Goal: Task Accomplishment & Management: Manage account settings

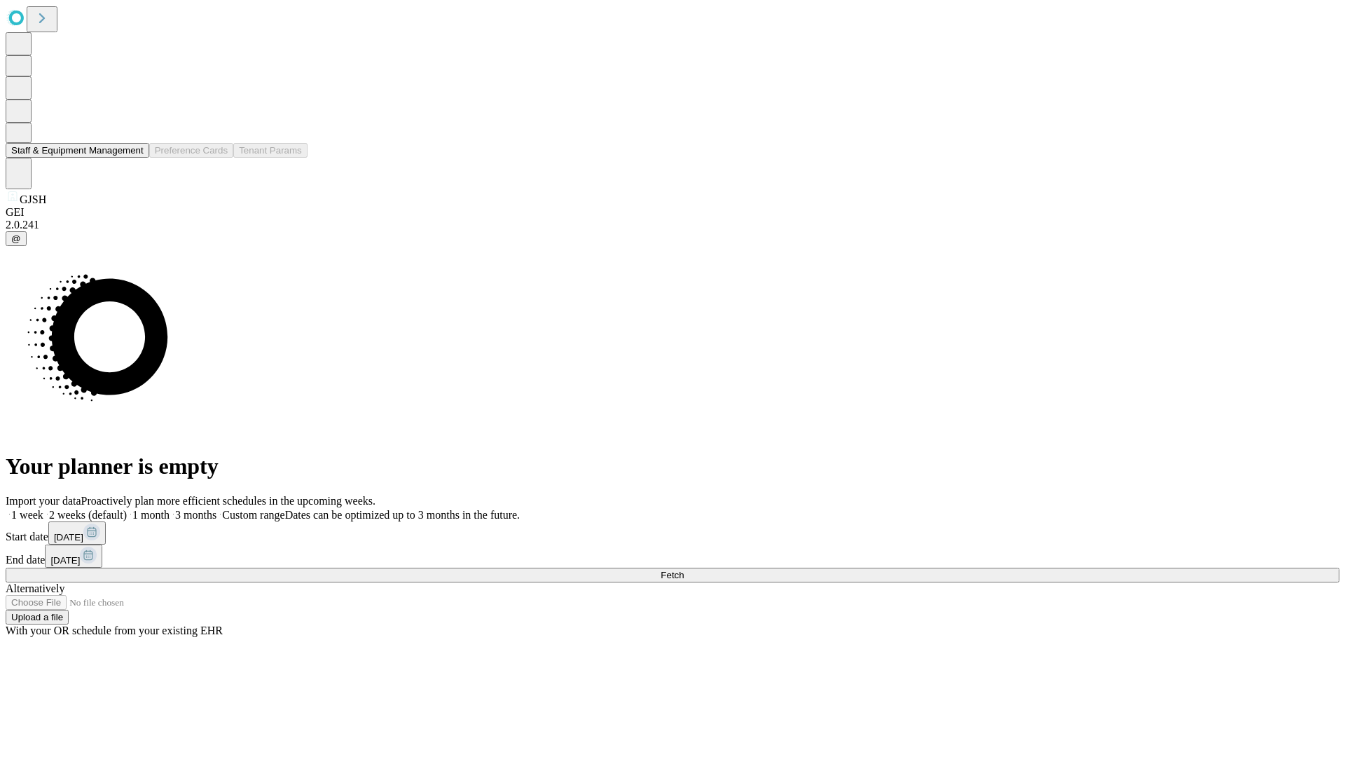
click at [134, 158] on button "Staff & Equipment Management" at bounding box center [78, 150] width 144 height 15
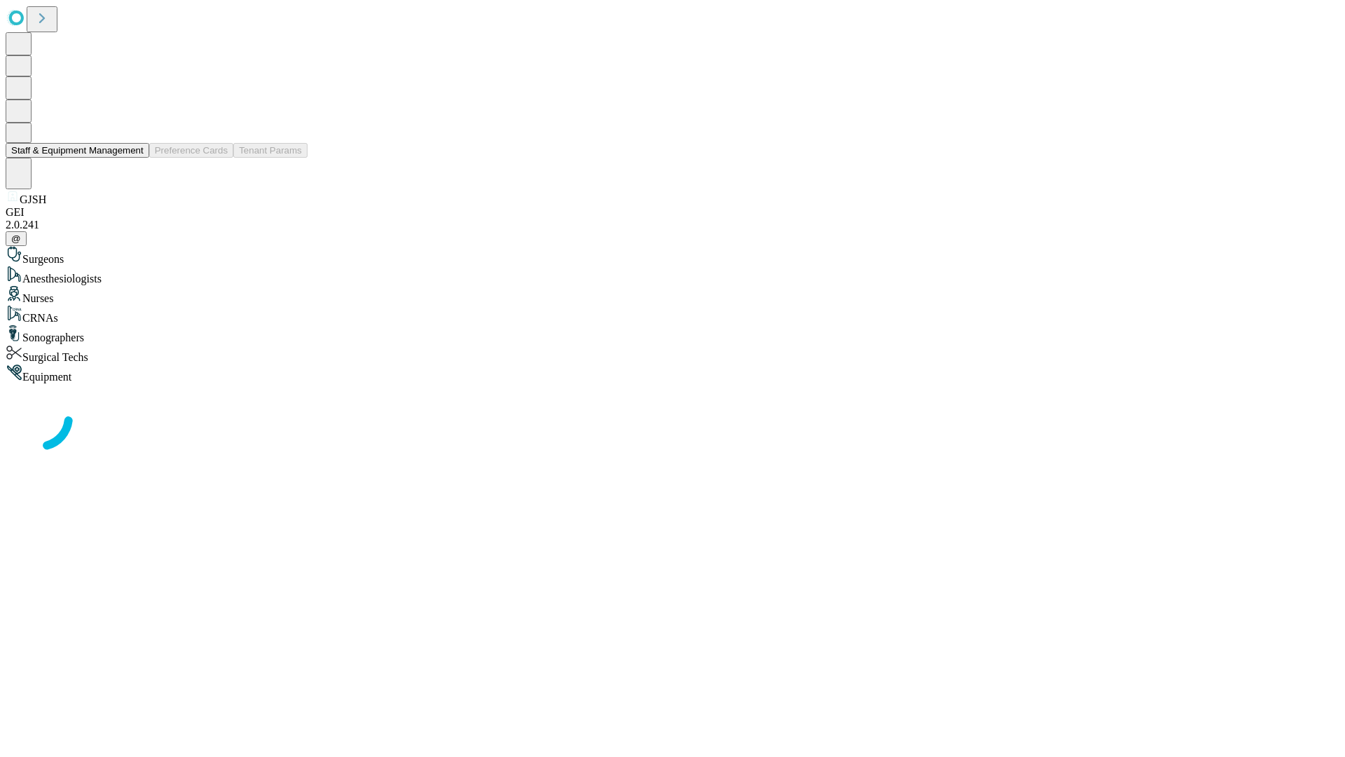
click at [134, 158] on button "Staff & Equipment Management" at bounding box center [78, 150] width 144 height 15
